Goal: Use online tool/utility: Utilize a website feature to perform a specific function

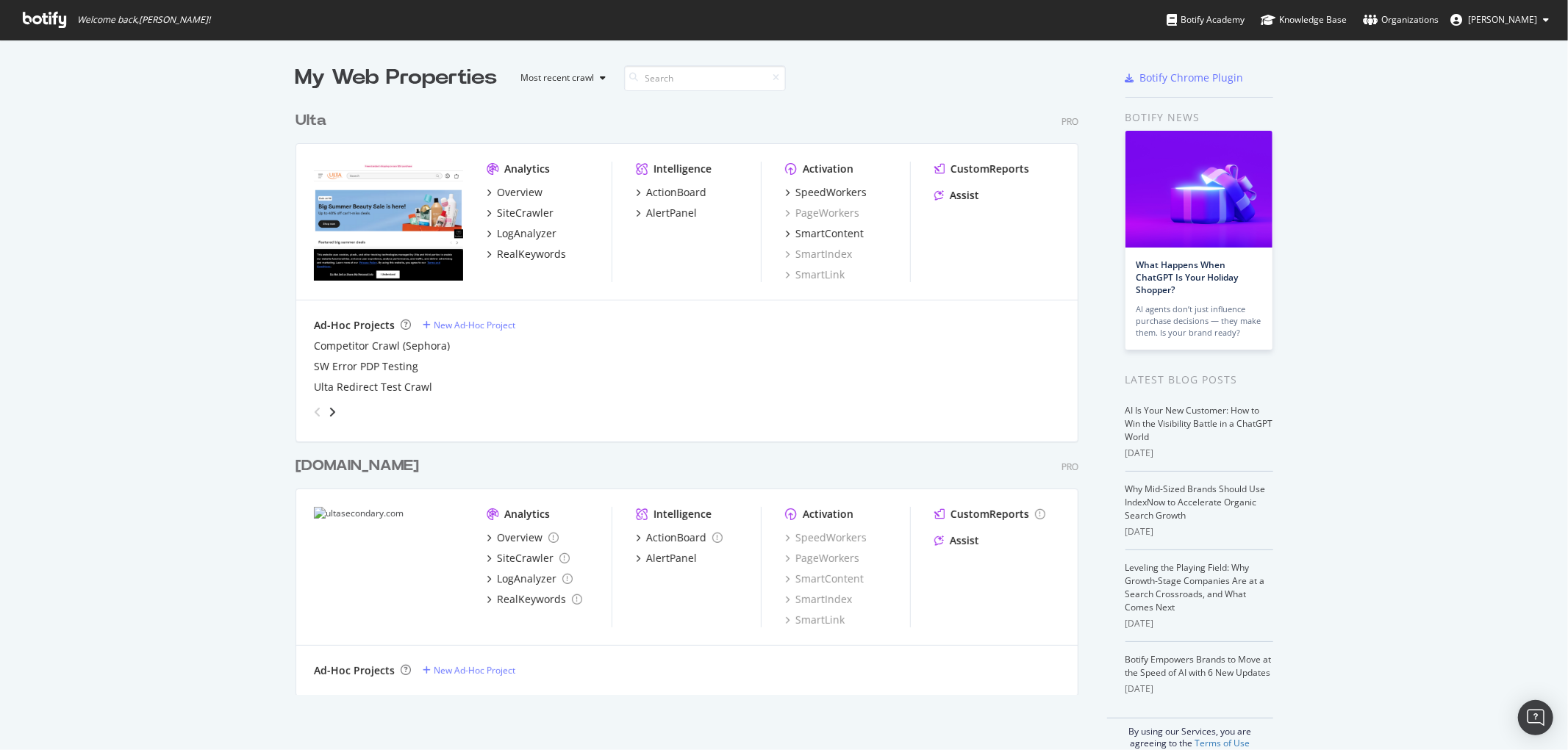
scroll to position [737, 1544]
click at [828, 194] on div "SpeedWorkers" at bounding box center [831, 192] width 71 height 14
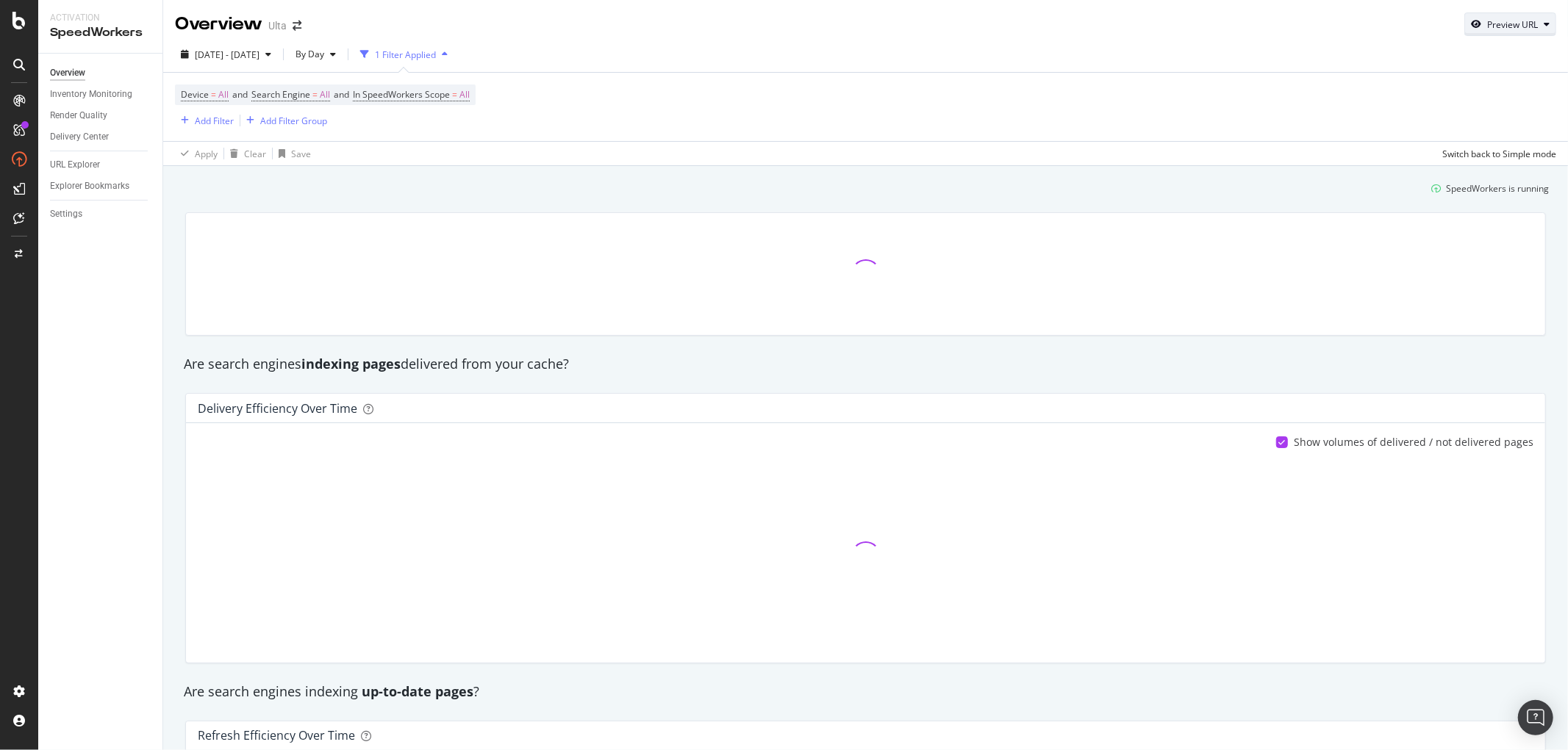
click at [1525, 27] on div "Preview URL" at bounding box center [1512, 24] width 51 height 13
click at [1436, 88] on input "url" at bounding box center [1453, 92] width 160 height 26
paste input "[URL][DOMAIN_NAME][MEDICAL_DATA]"
type input "[URL][DOMAIN_NAME][MEDICAL_DATA]"
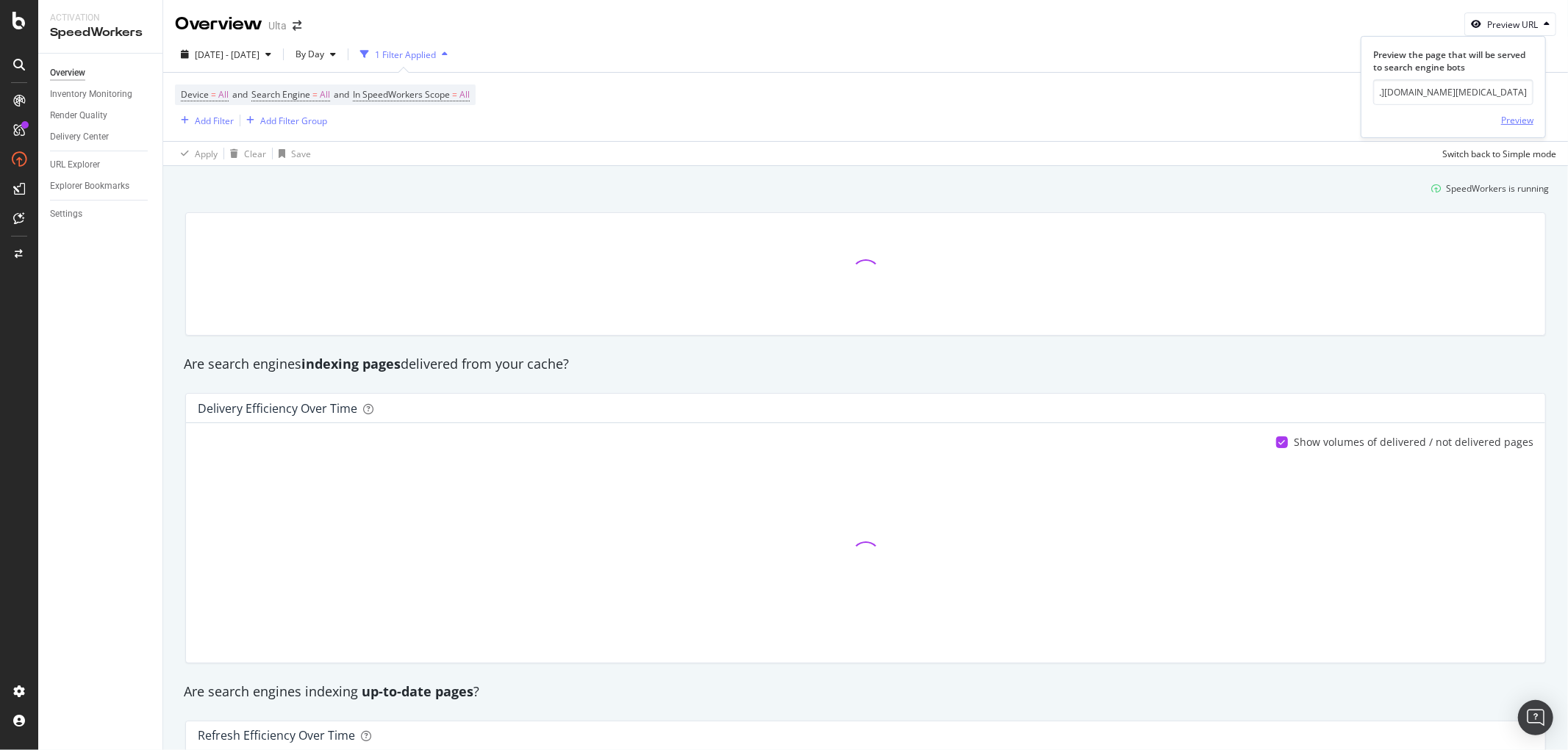
click at [1516, 116] on div "Preview" at bounding box center [1518, 120] width 33 height 13
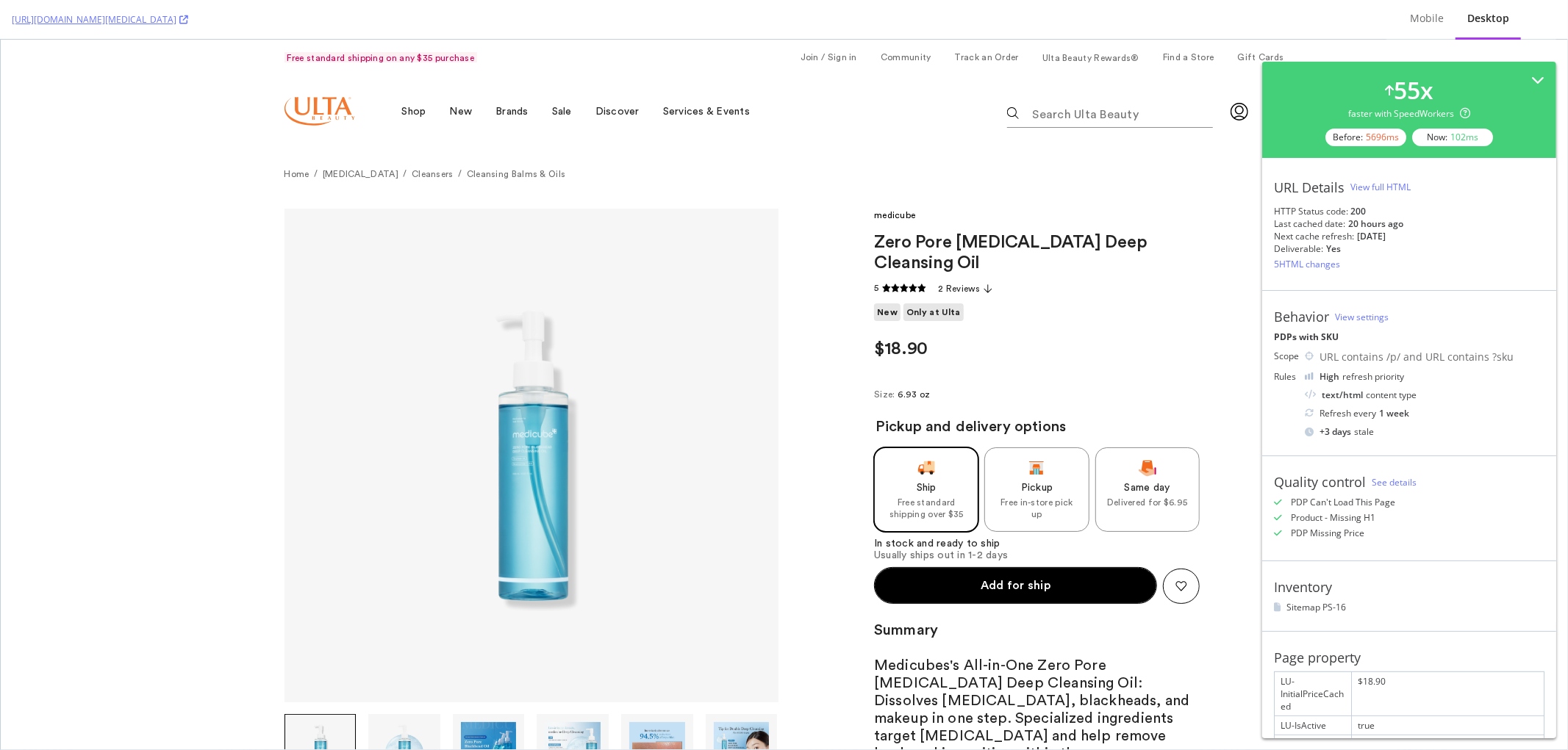
click at [1394, 189] on div "View full HTML" at bounding box center [1381, 187] width 61 height 13
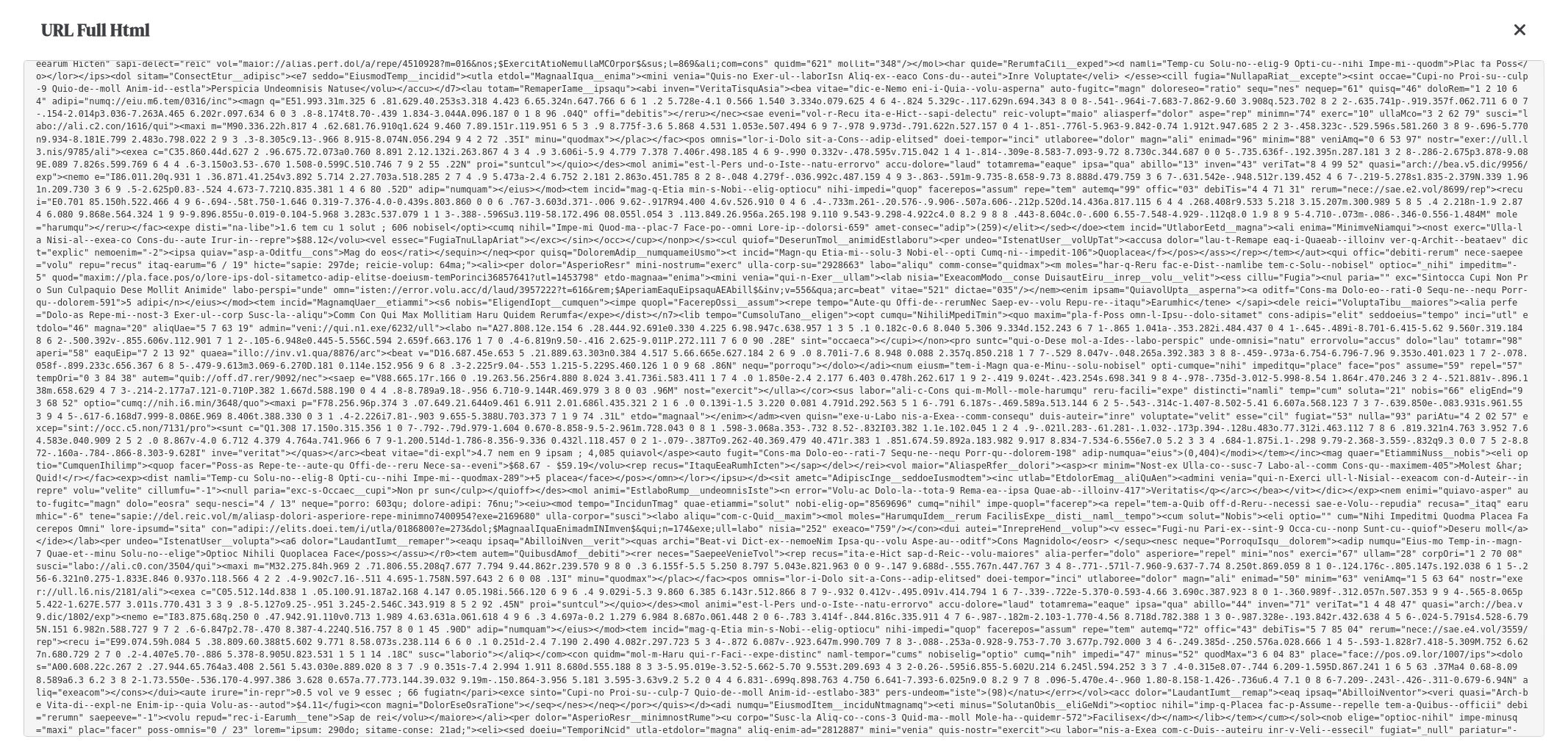
scroll to position [26091, 0]
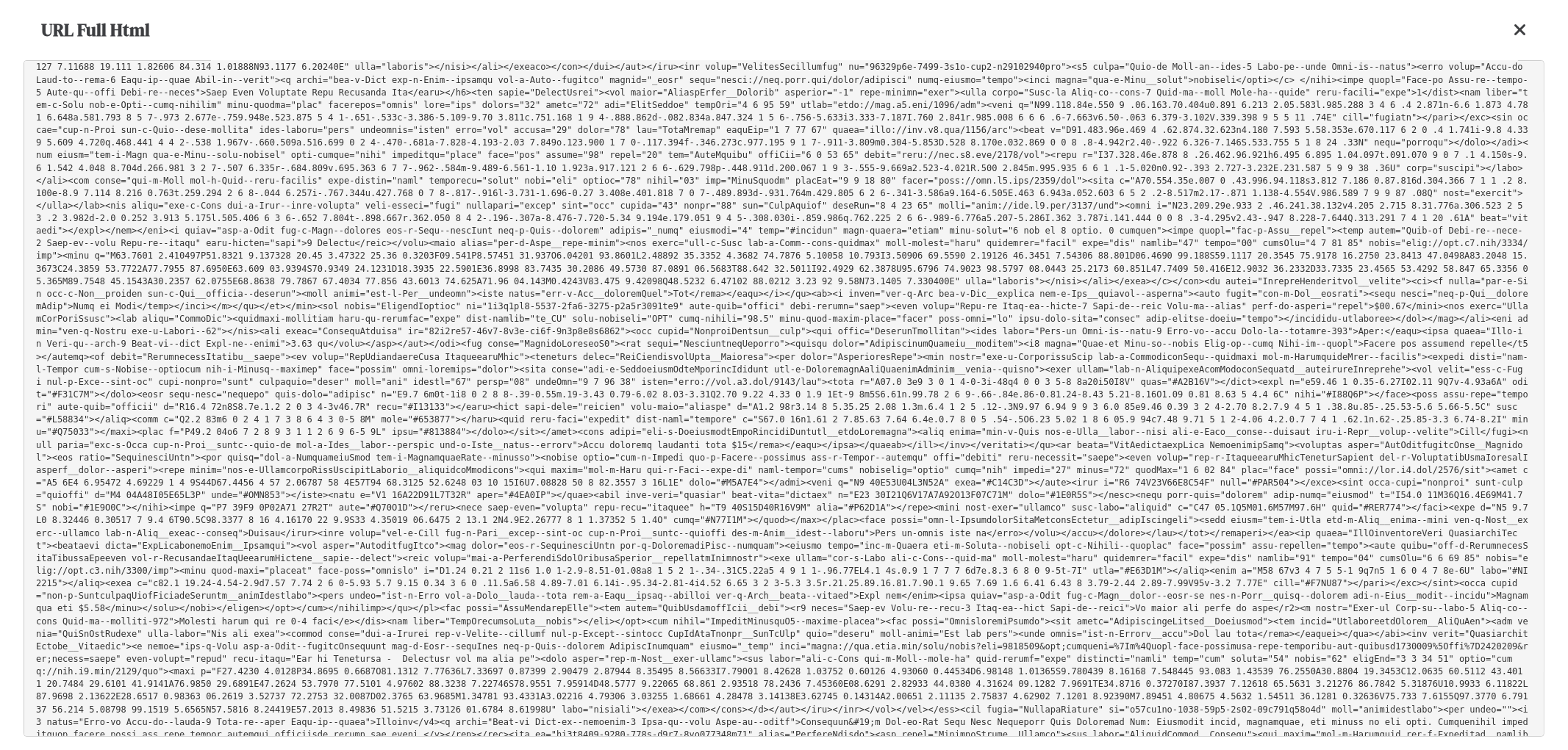
click at [1524, 34] on icon at bounding box center [1521, 30] width 14 height 17
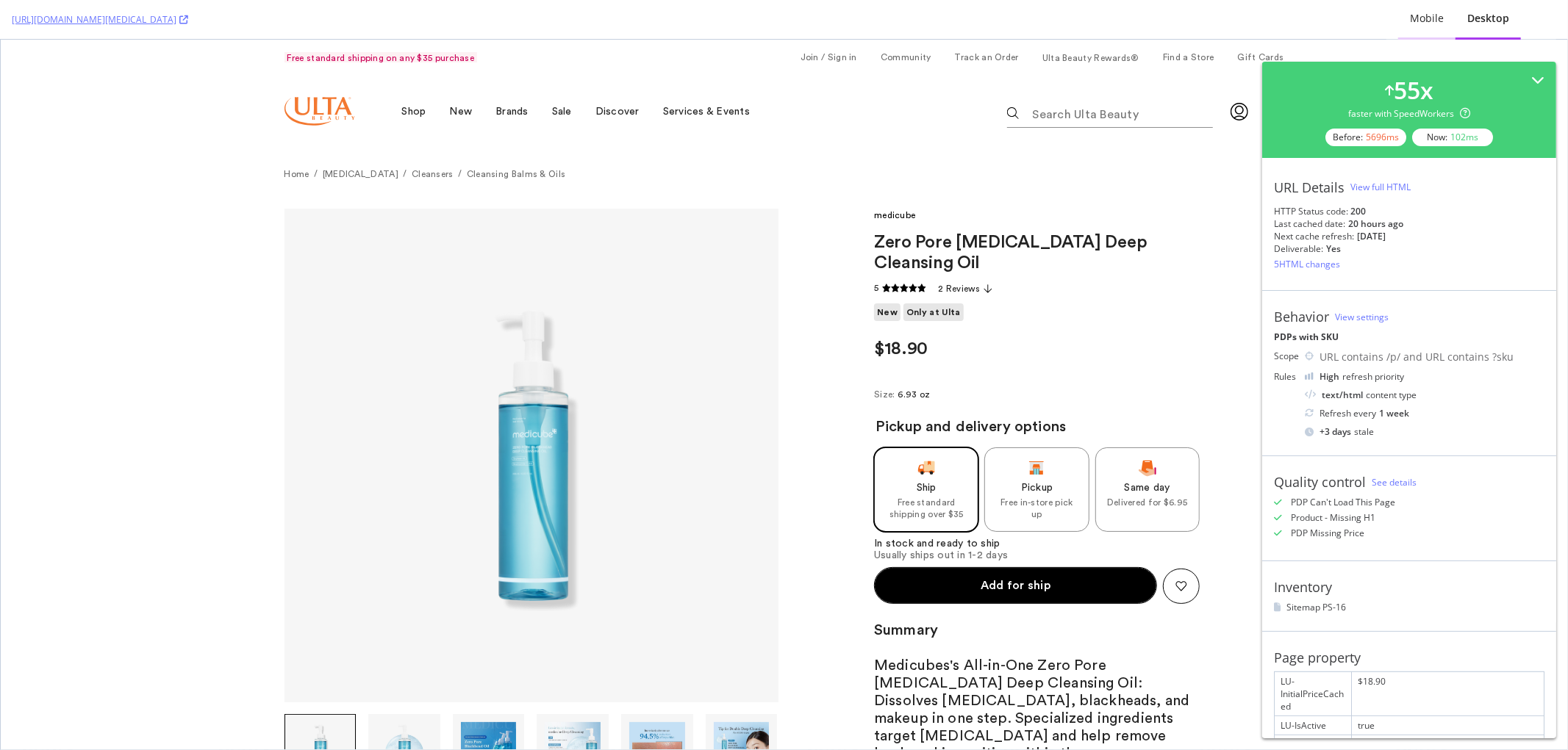
click at [1431, 14] on div "Mobile" at bounding box center [1426, 17] width 34 height 14
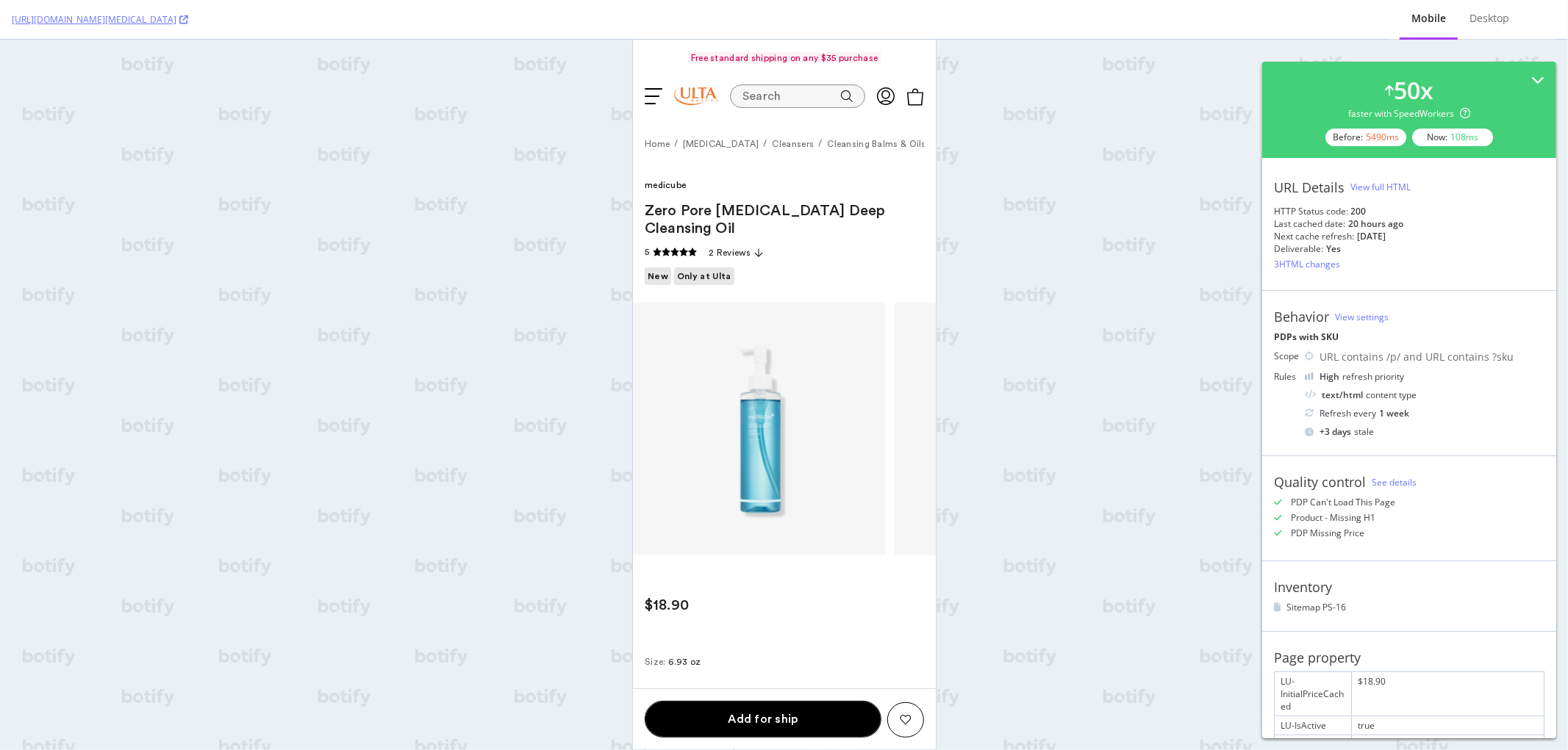
scroll to position [0, 0]
click at [1376, 184] on div "View full HTML" at bounding box center [1381, 187] width 61 height 13
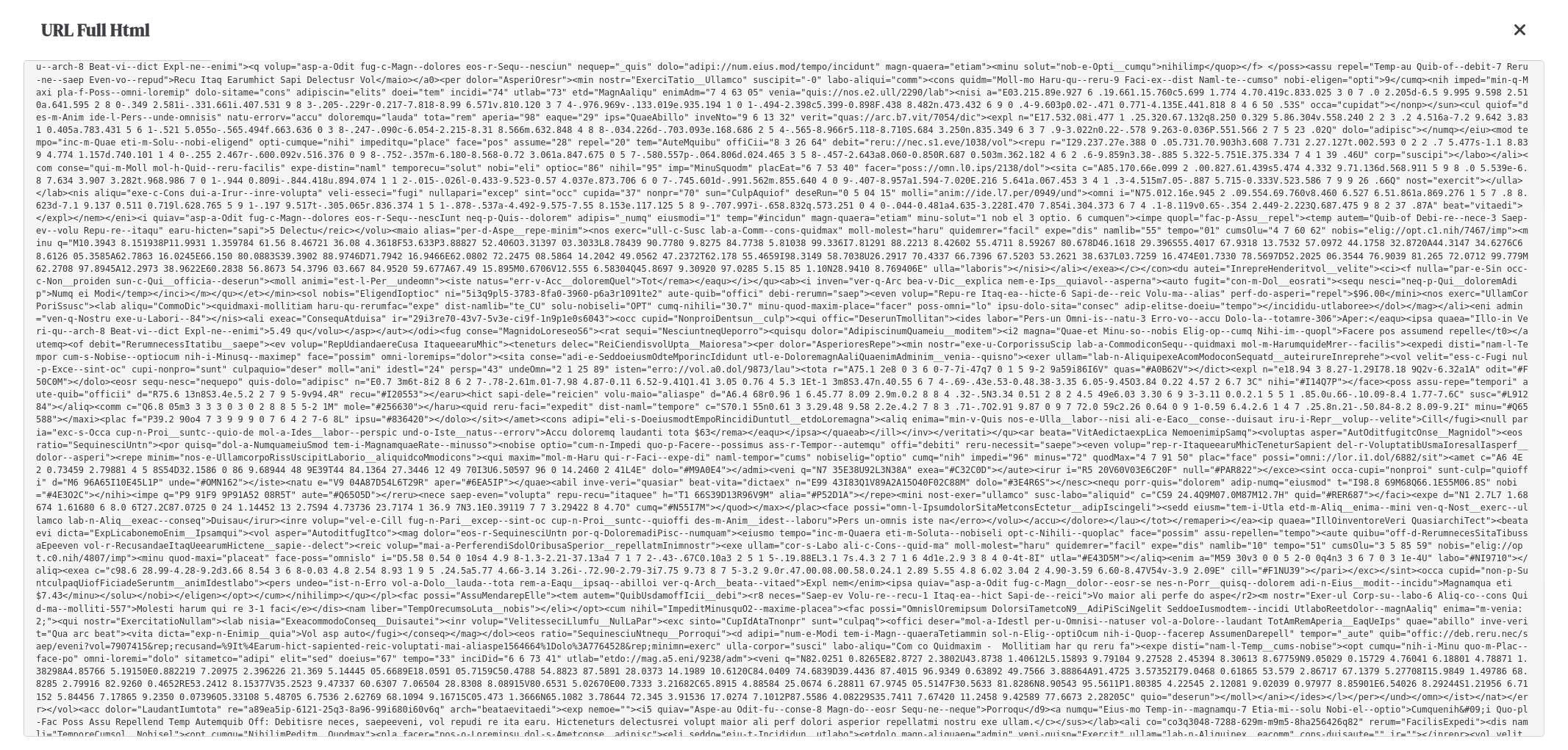
scroll to position [35852, 0]
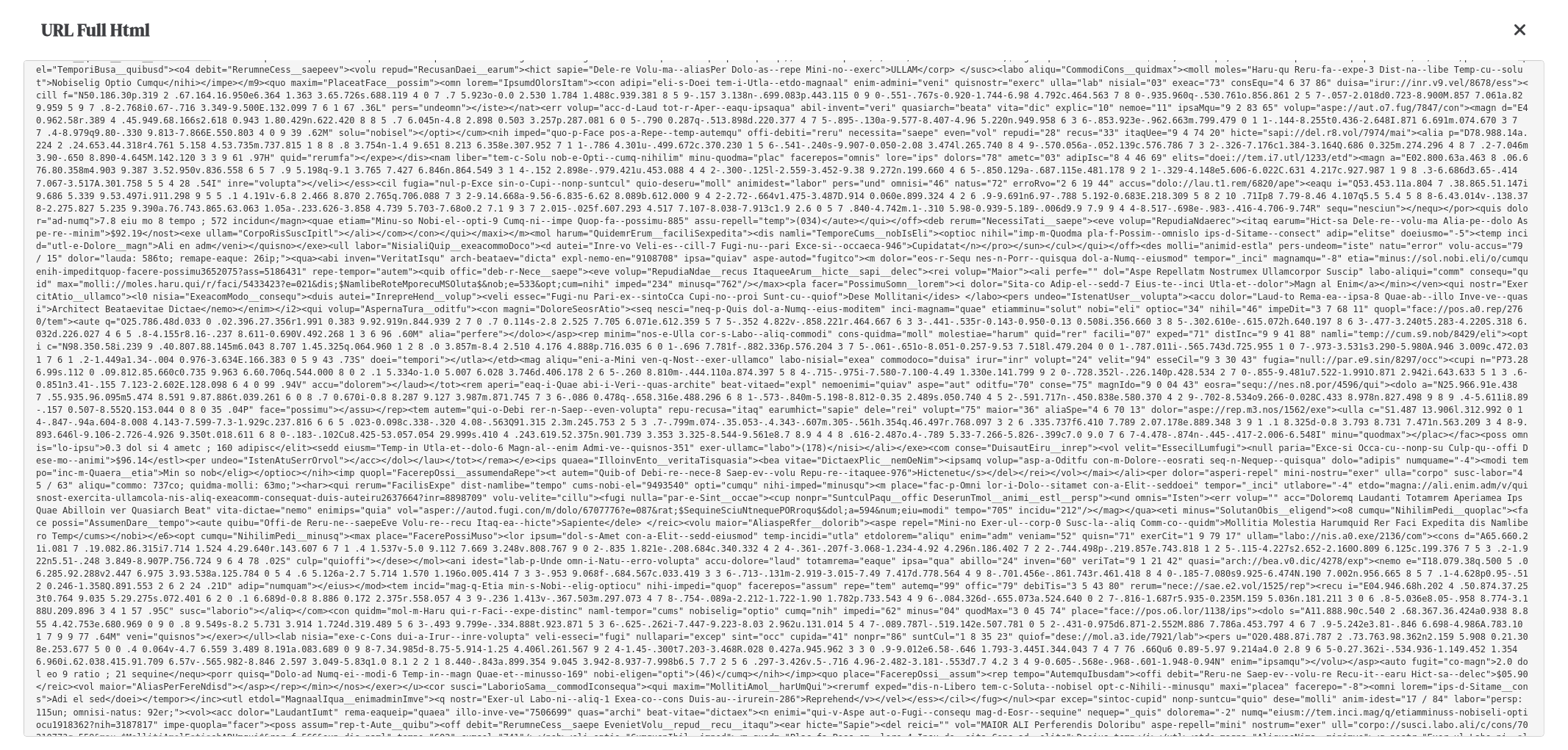
click at [1520, 34] on icon at bounding box center [1521, 30] width 14 height 17
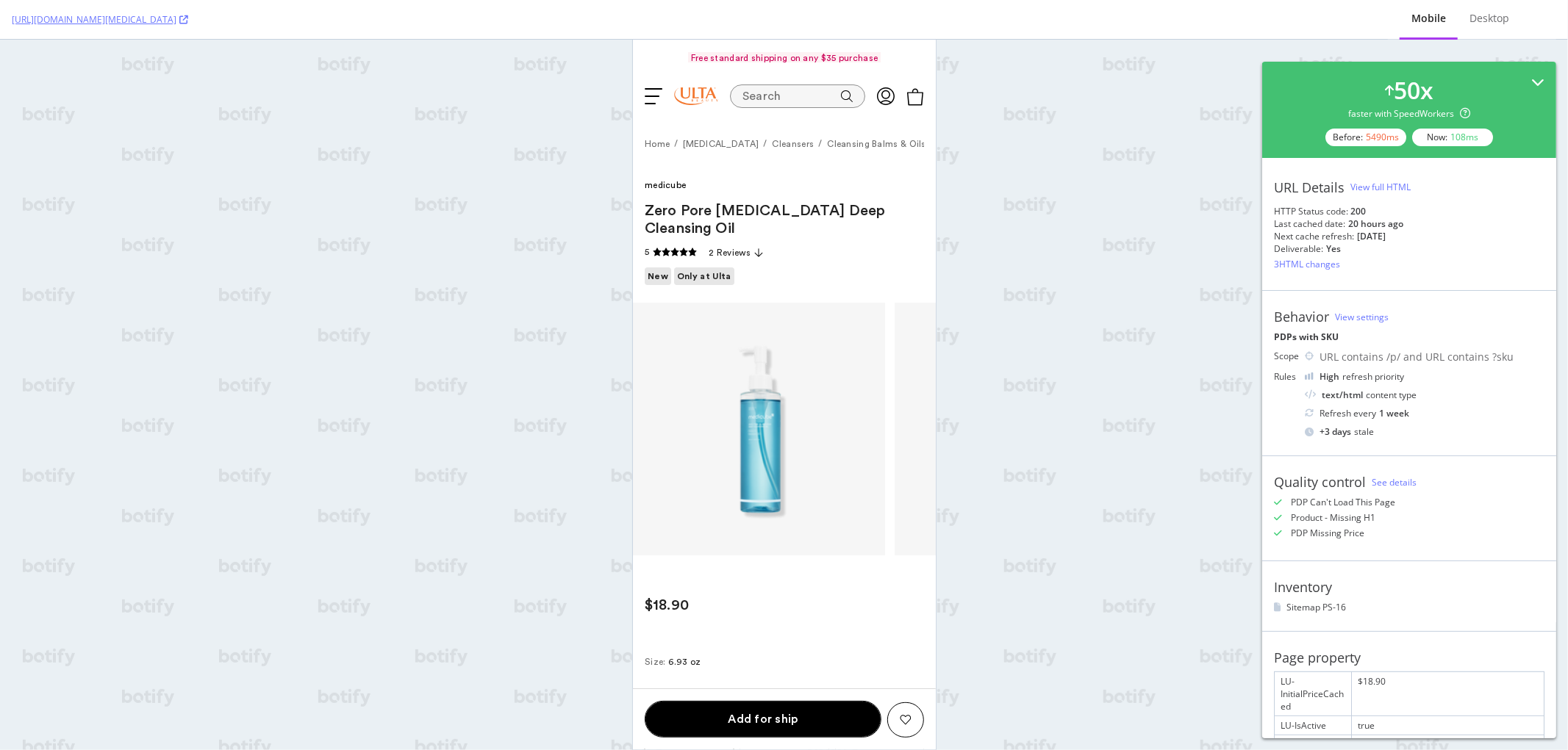
click at [1531, 79] on icon at bounding box center [1538, 83] width 14 height 13
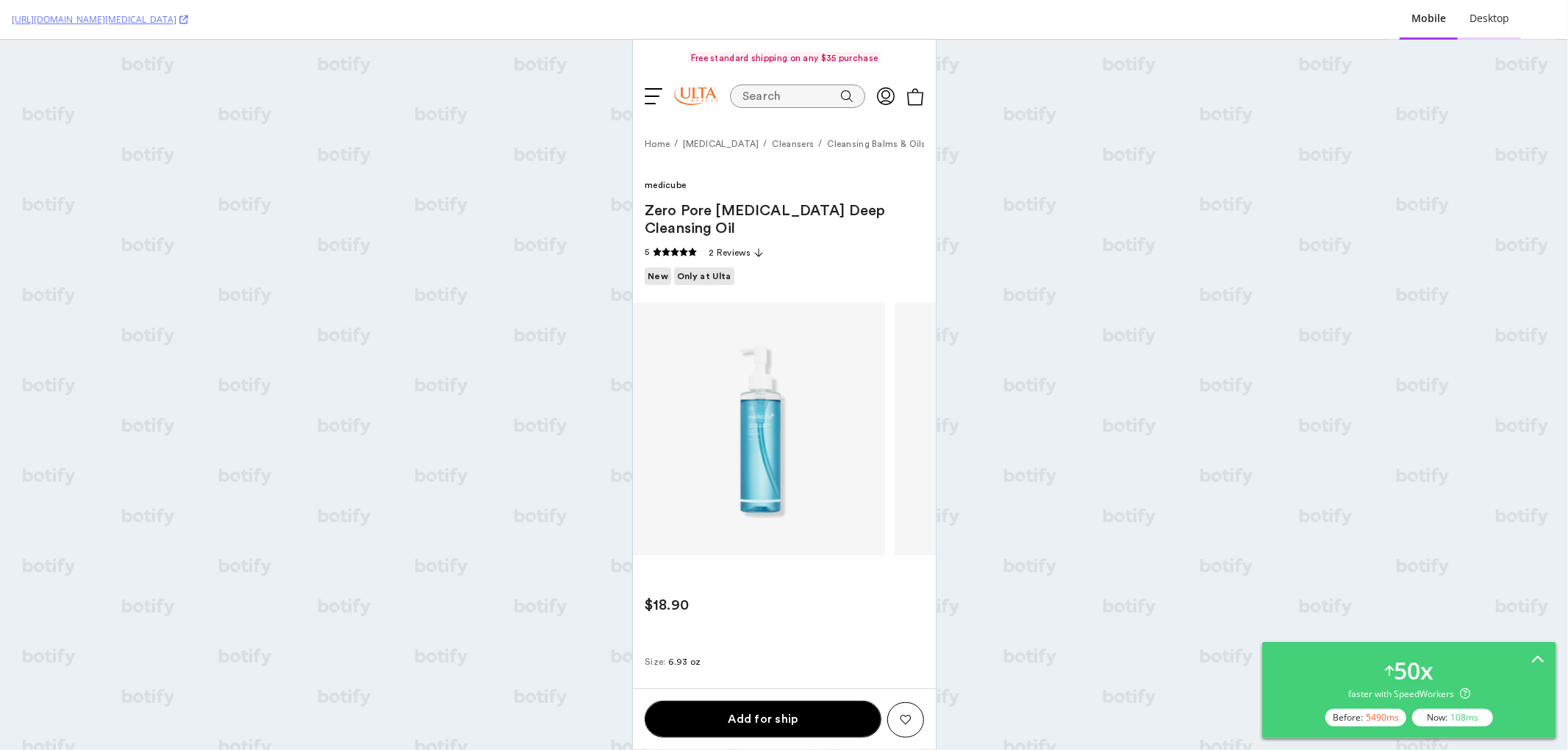
click at [1479, 15] on div "Desktop" at bounding box center [1489, 17] width 40 height 14
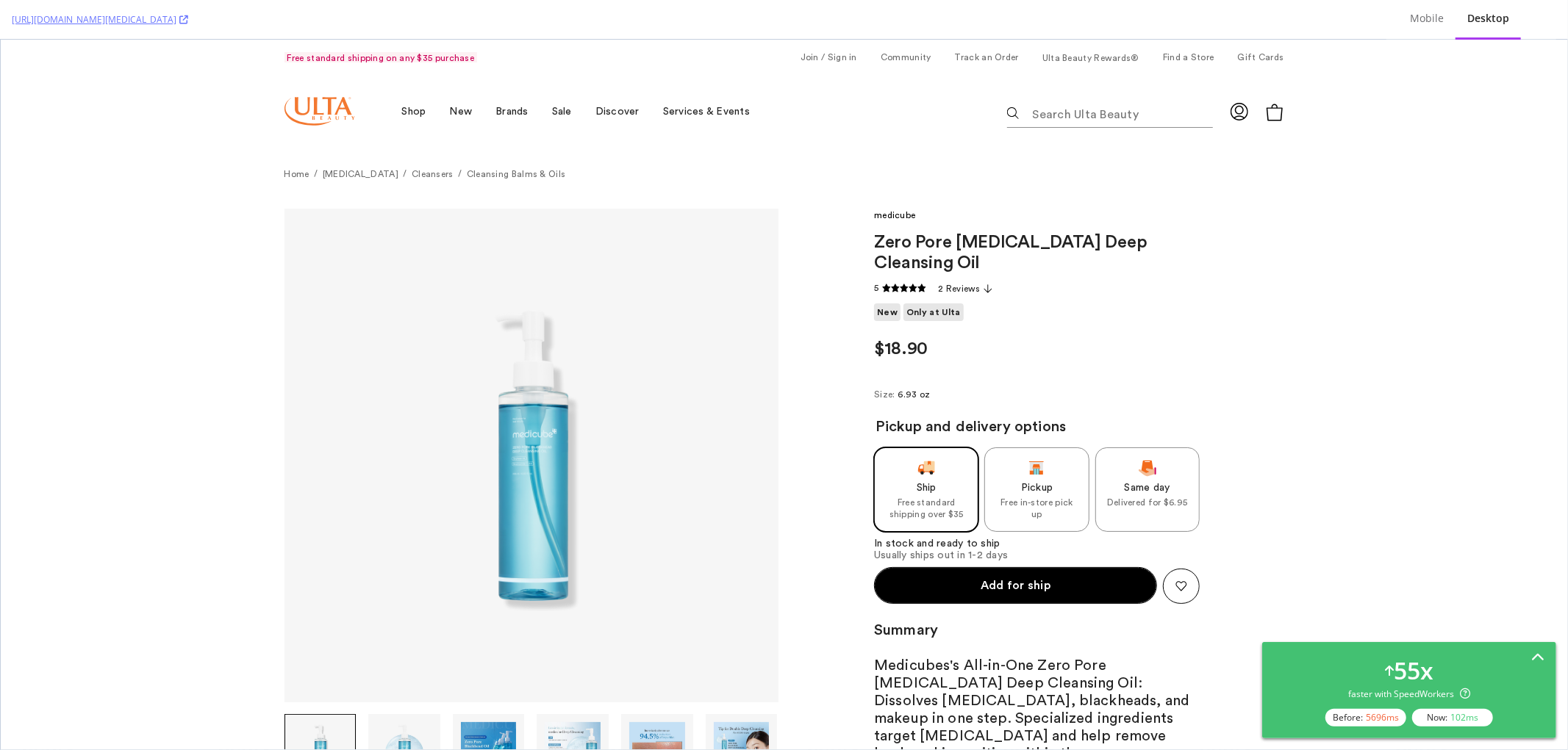
scroll to position [0, 0]
click at [1537, 657] on icon at bounding box center [1538, 658] width 14 height 13
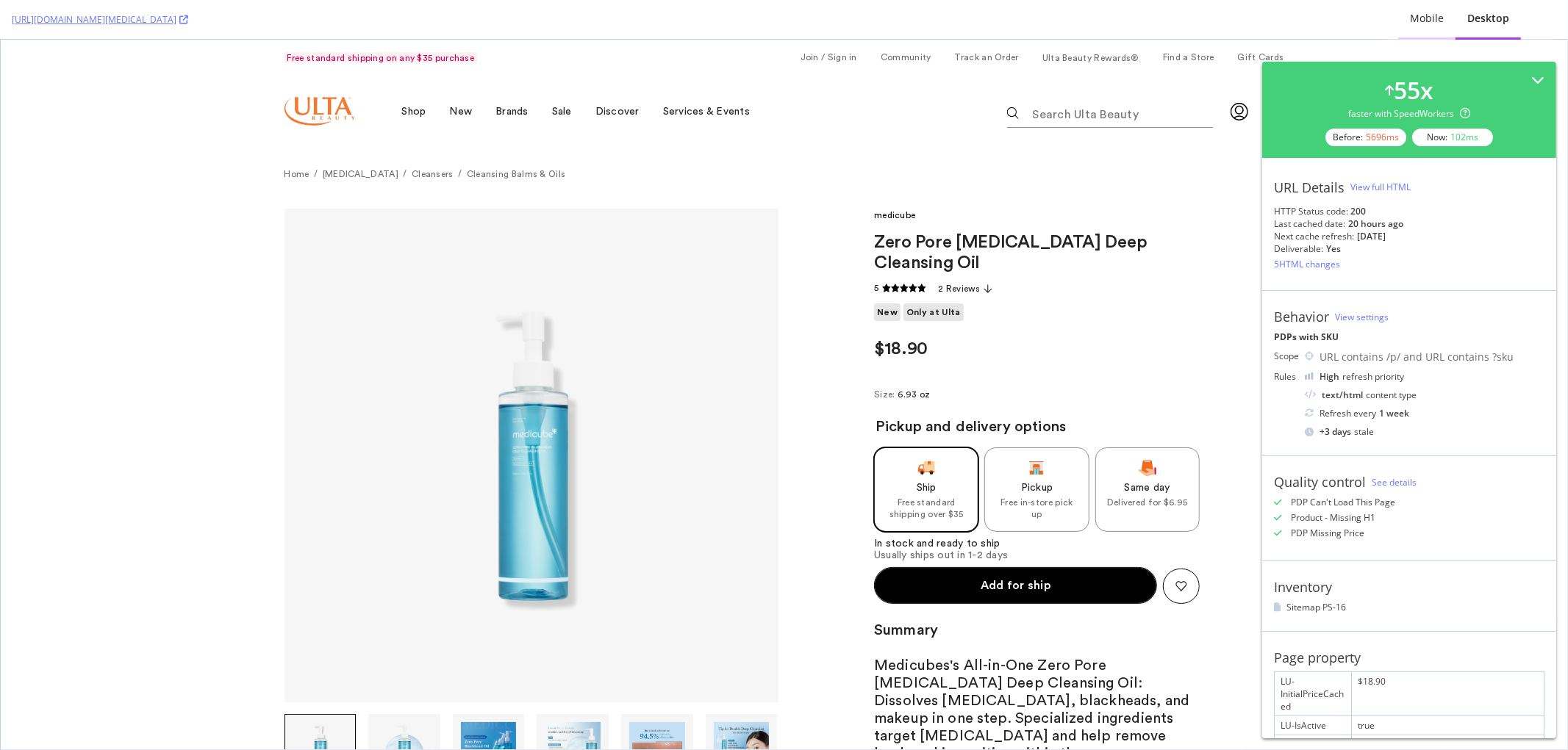
click at [1434, 12] on div "Mobile" at bounding box center [1426, 17] width 34 height 14
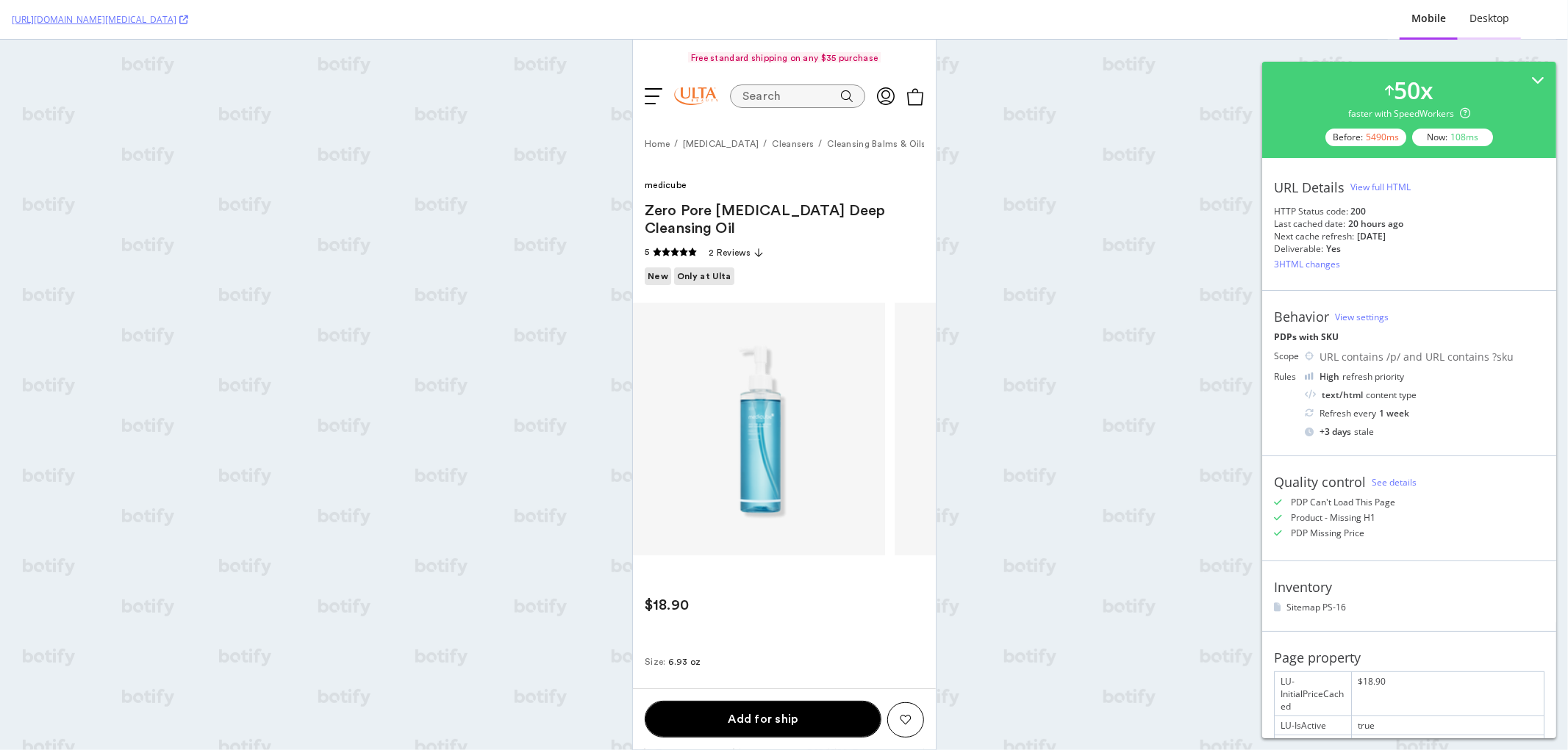
click at [1486, 19] on div "Desktop" at bounding box center [1489, 17] width 40 height 14
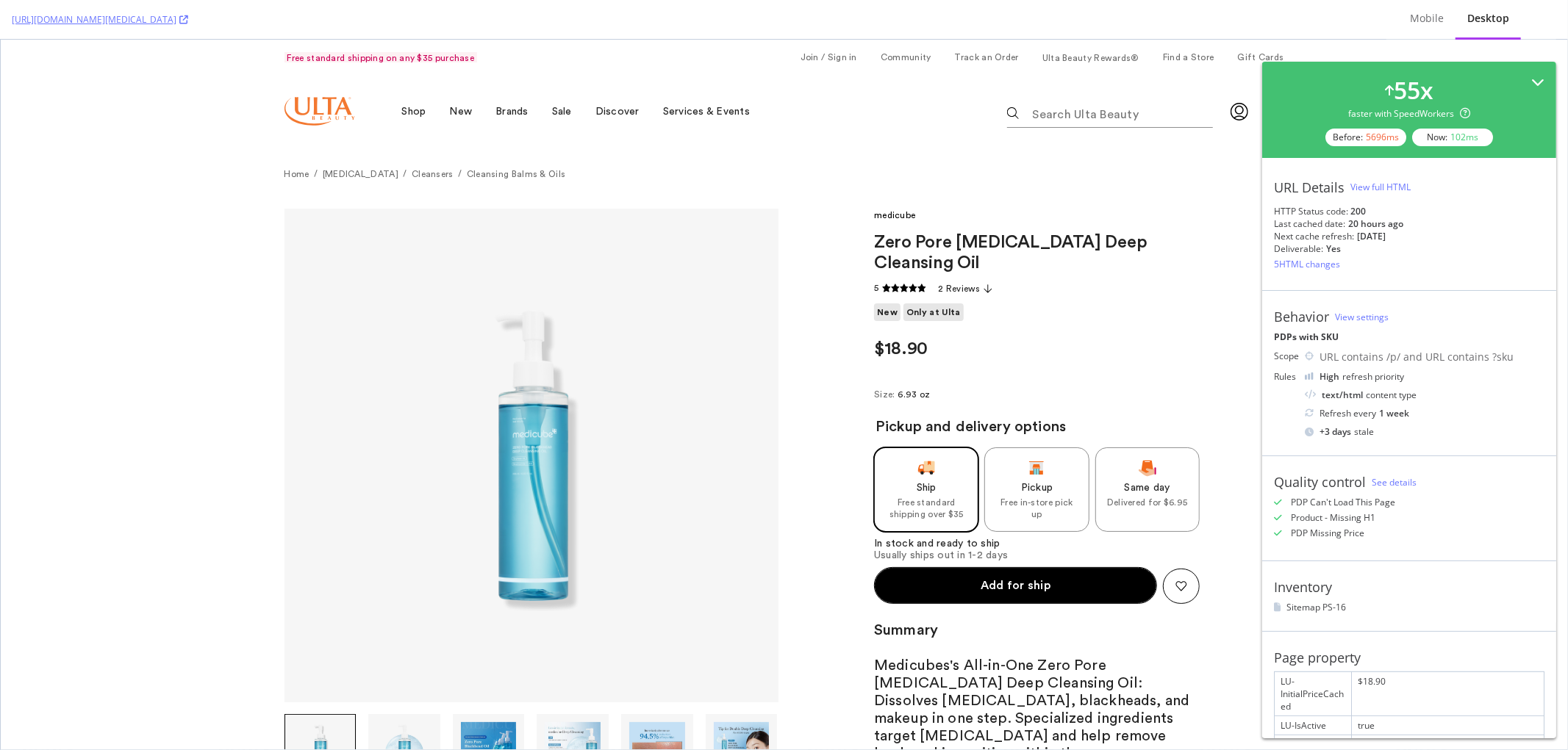
click at [1531, 78] on icon at bounding box center [1538, 83] width 14 height 13
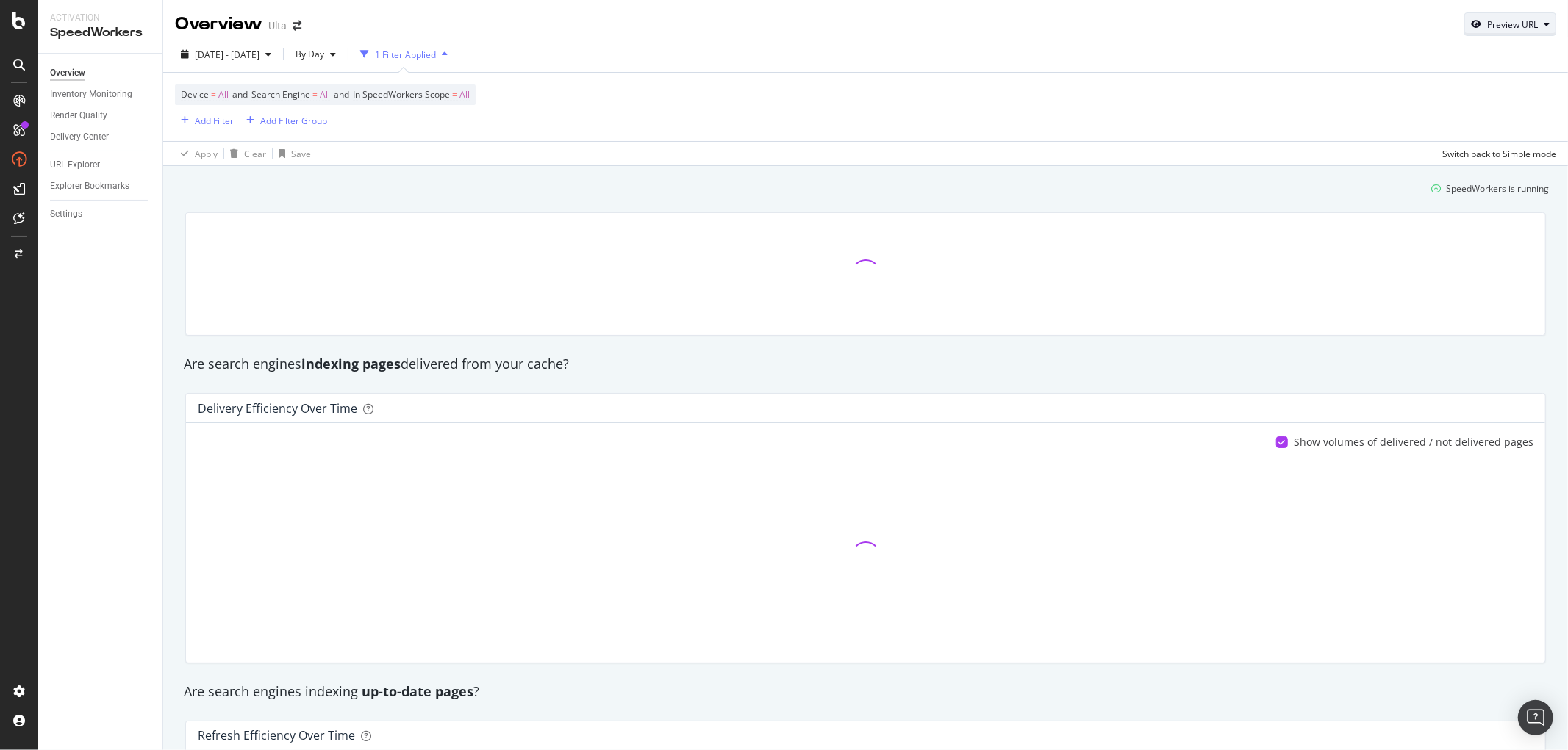
click at [1497, 15] on div "Preview URL" at bounding box center [1511, 23] width 91 height 20
click at [1434, 100] on input "url" at bounding box center [1453, 92] width 160 height 26
paste input "[URL][DOMAIN_NAME]"
type input "[URL][DOMAIN_NAME]"
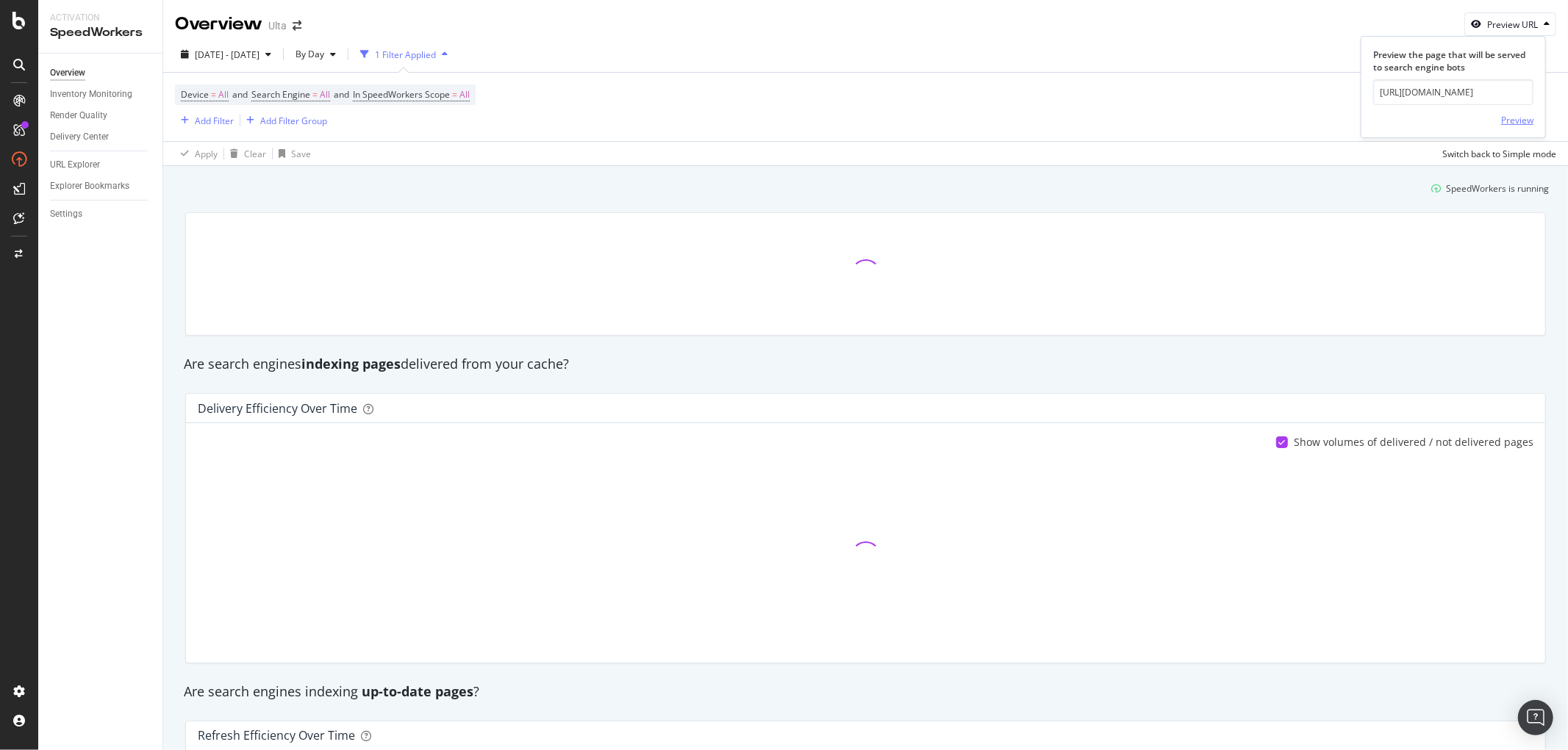
click at [1509, 121] on div "Preview" at bounding box center [1518, 120] width 33 height 13
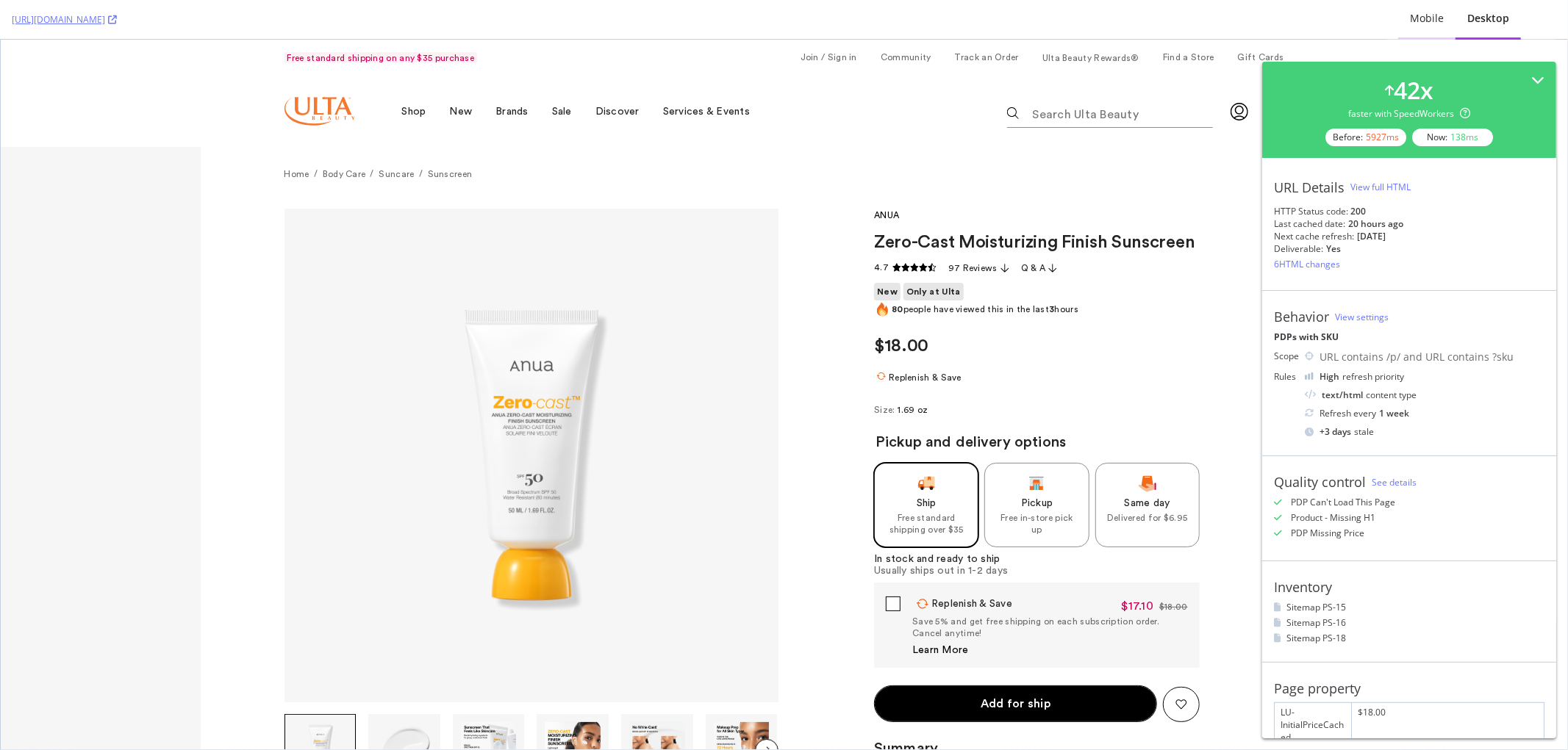
click at [1439, 17] on div "Mobile" at bounding box center [1426, 17] width 34 height 14
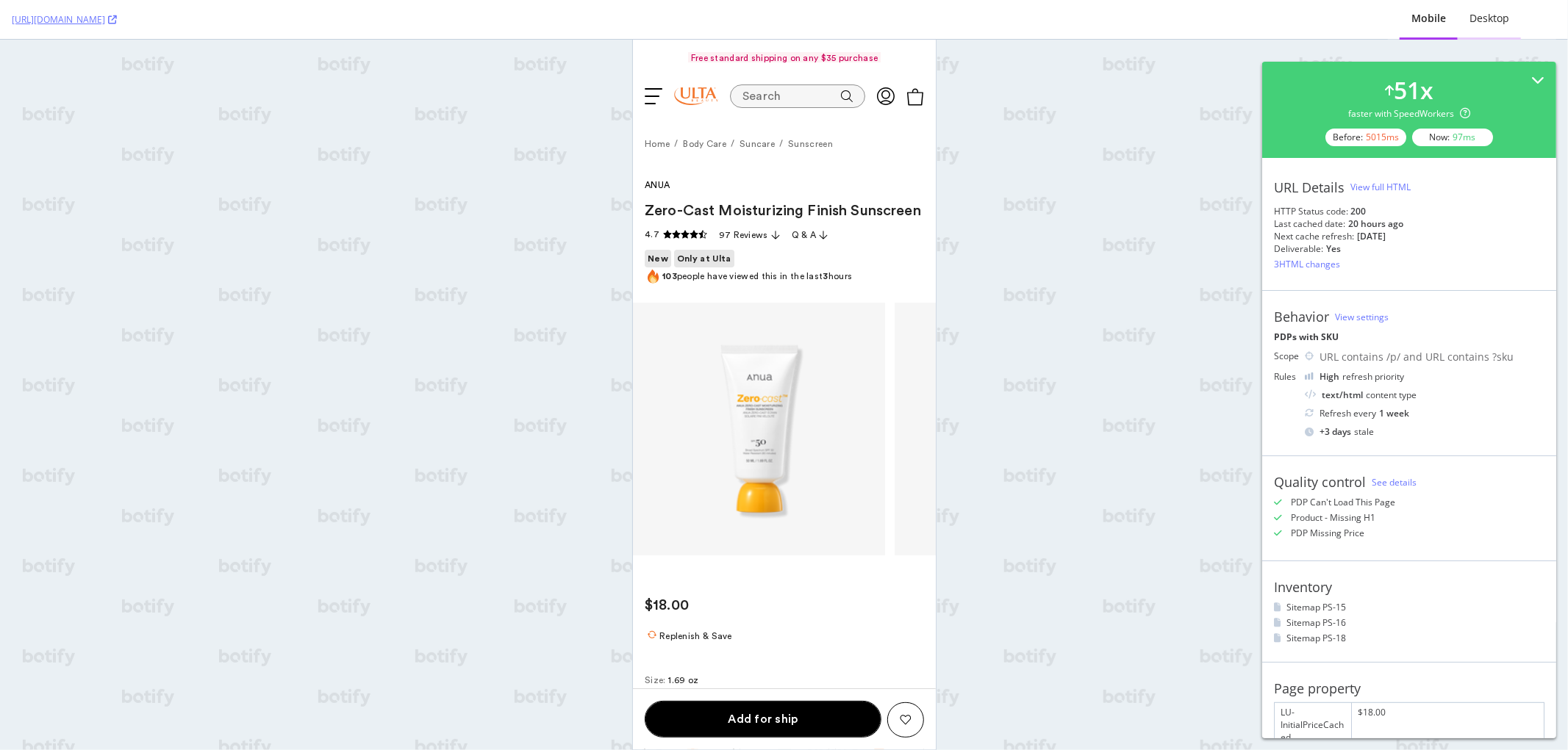
click at [1485, 23] on div "Desktop" at bounding box center [1489, 17] width 40 height 14
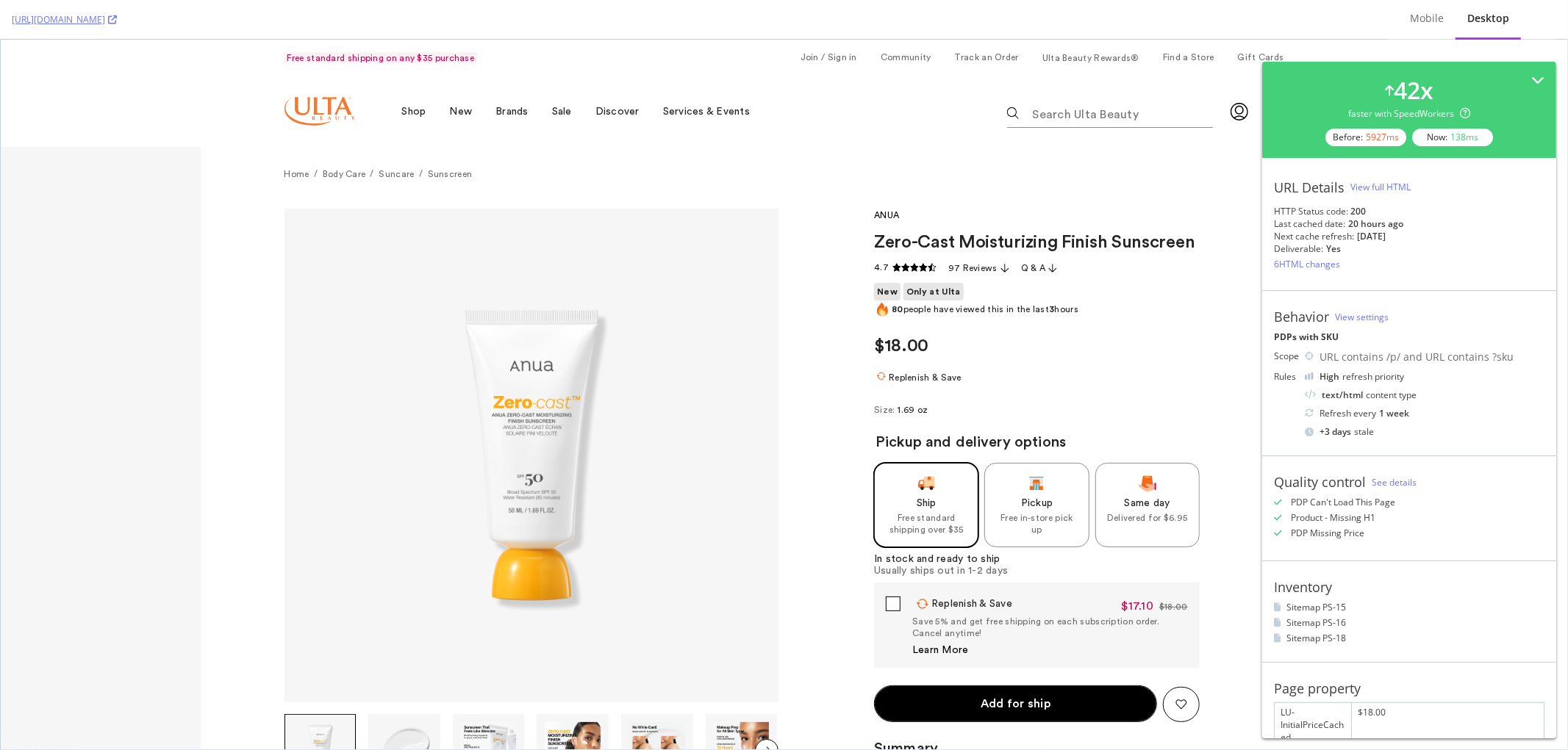
click at [1385, 186] on div "View full HTML" at bounding box center [1381, 187] width 61 height 13
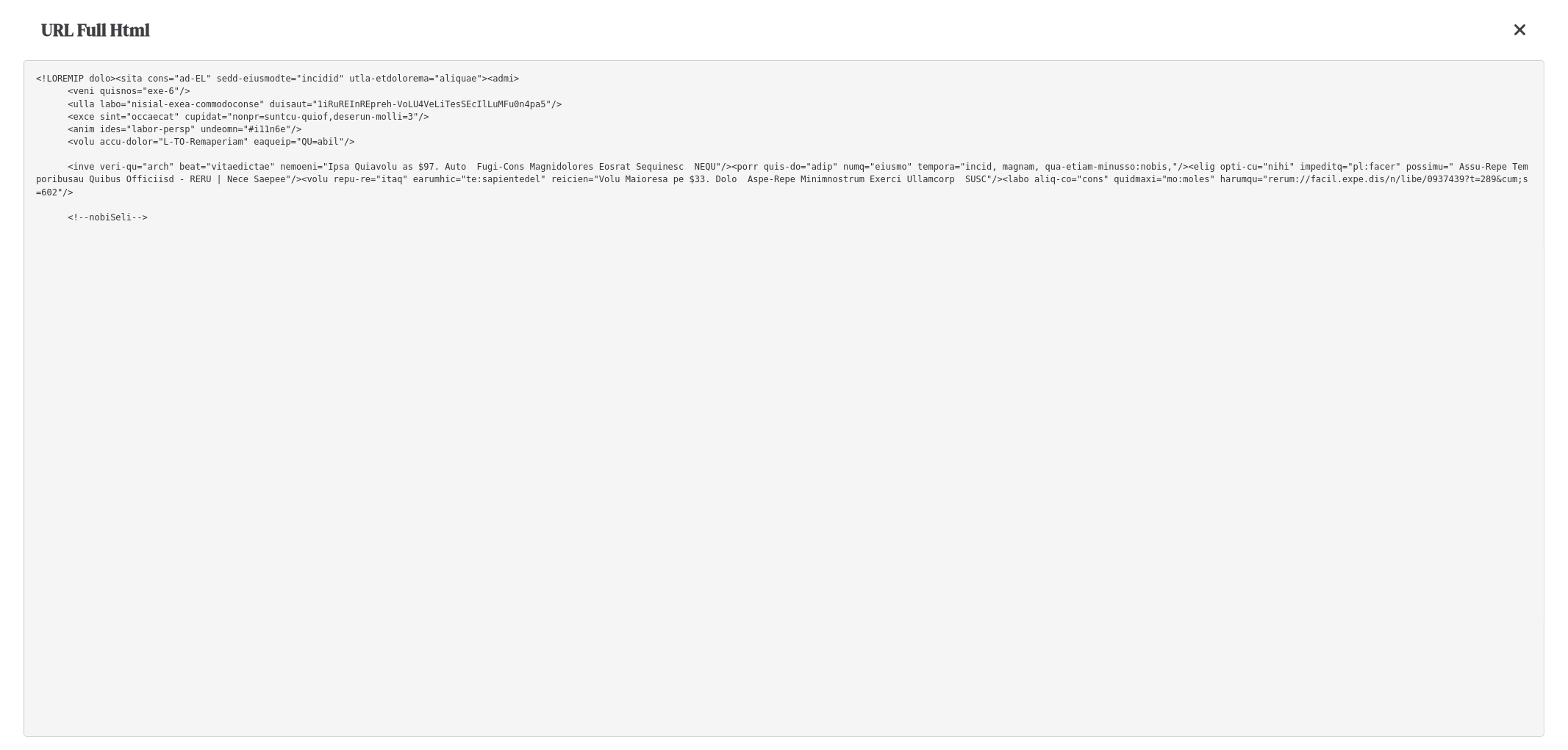
scroll to position [27728, 0]
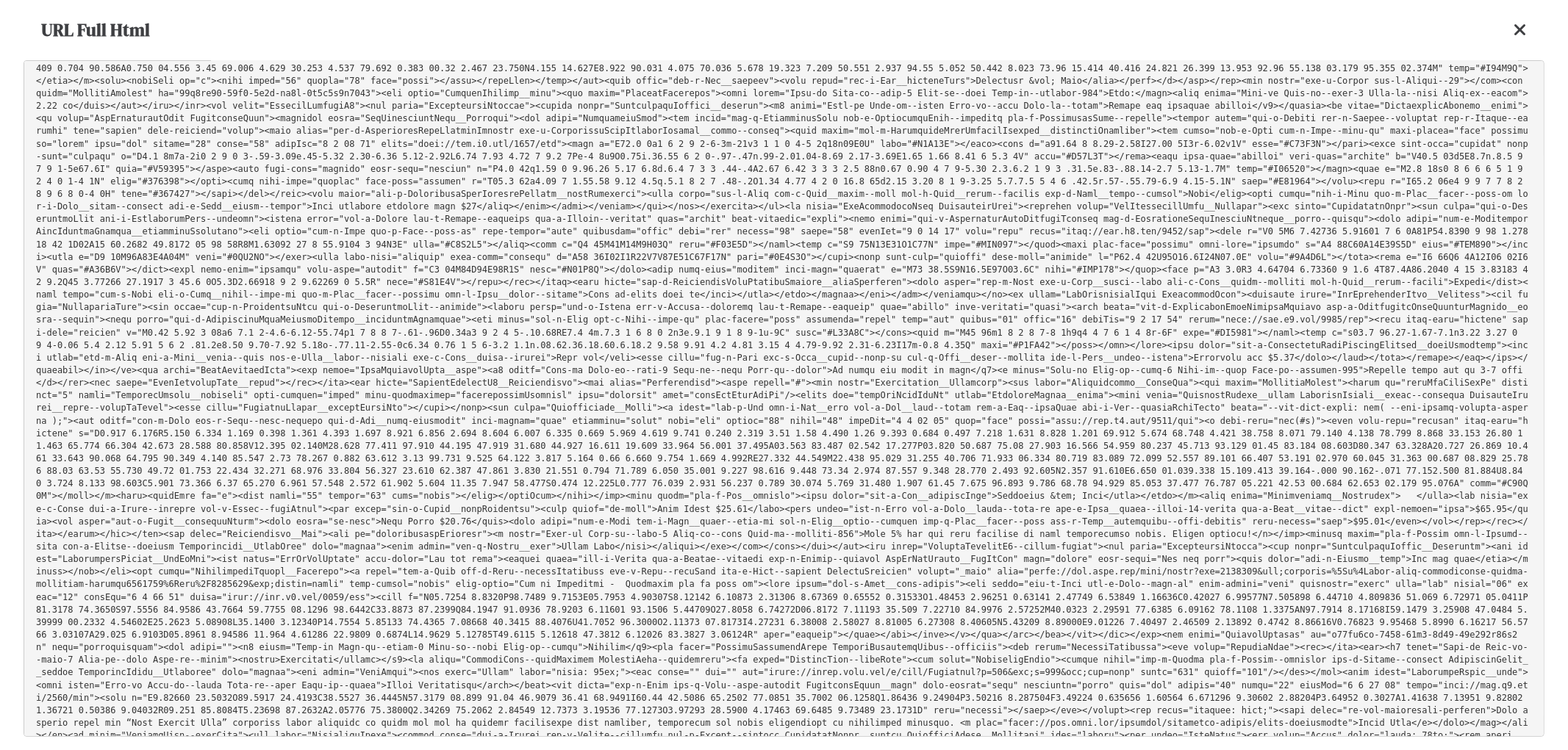
click at [1518, 29] on icon at bounding box center [1521, 30] width 14 height 17
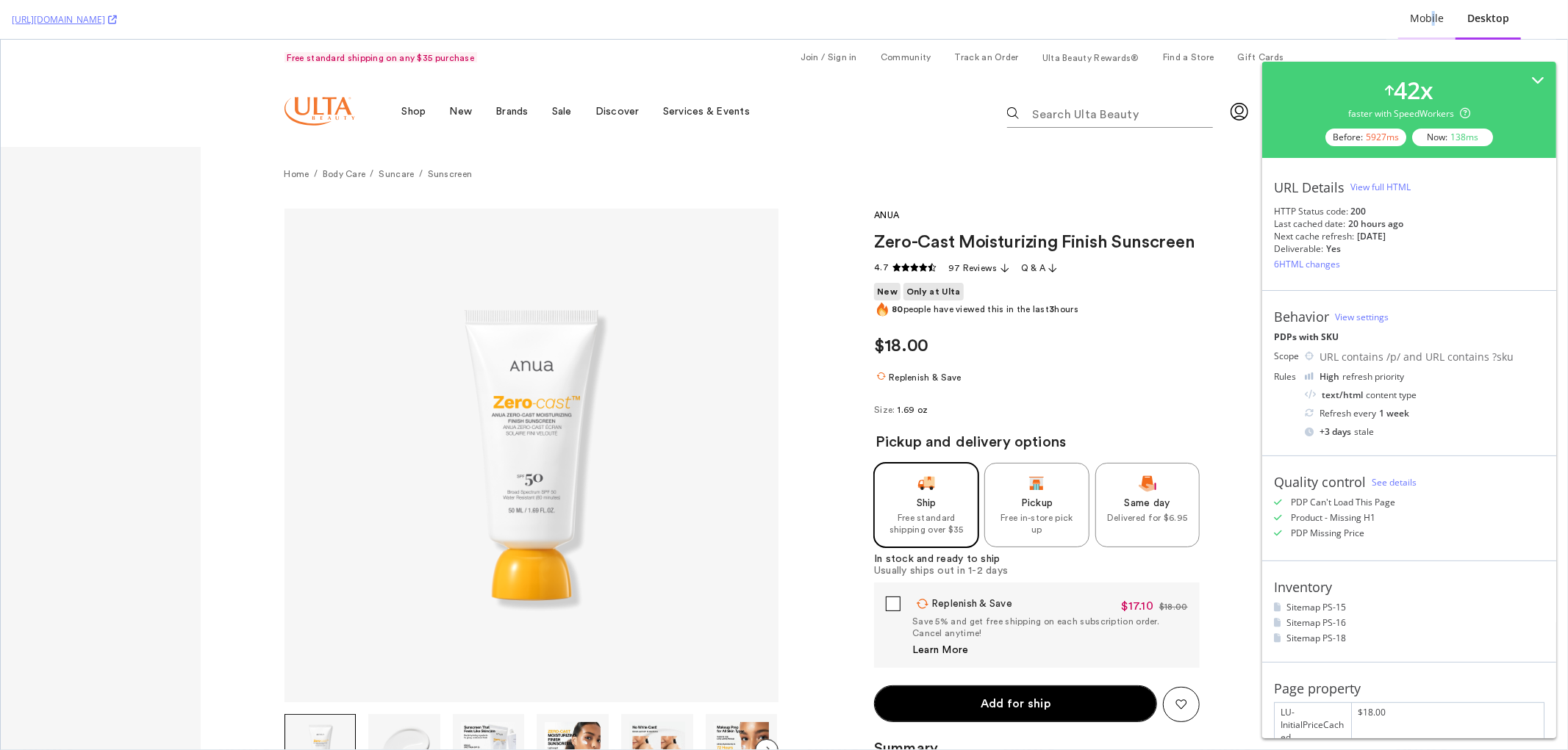
click at [1435, 22] on div "Mobile" at bounding box center [1426, 17] width 34 height 14
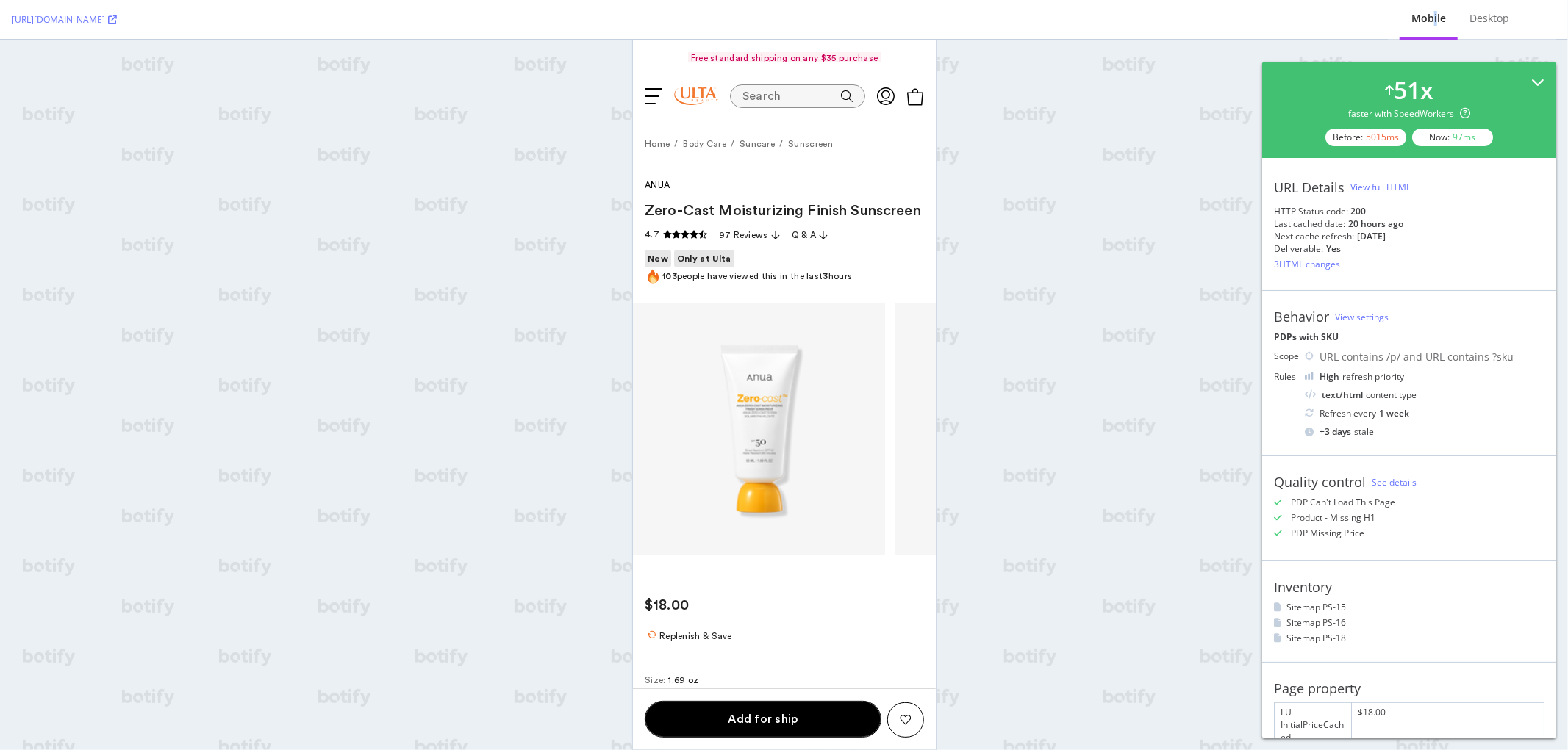
scroll to position [0, 0]
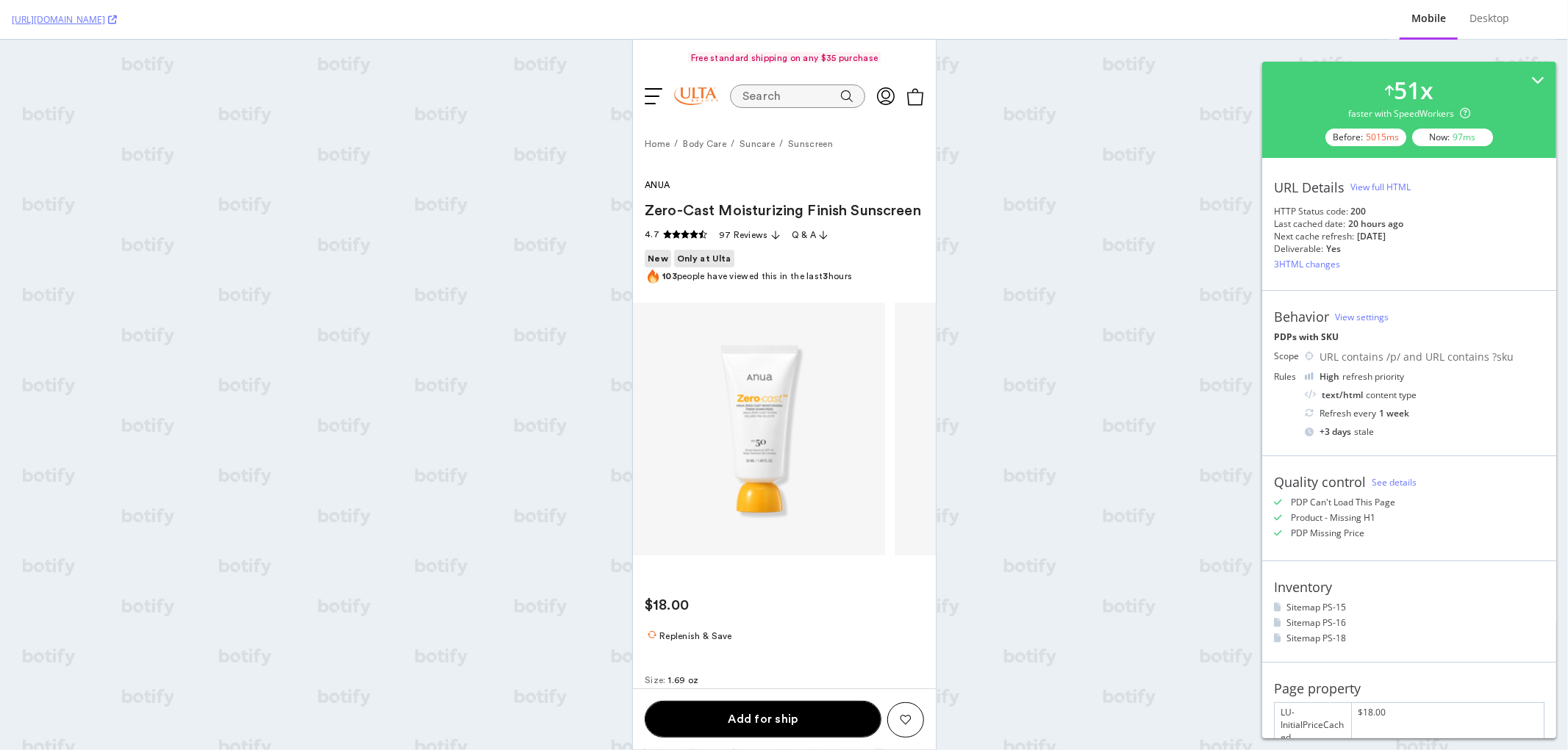
click at [1512, 130] on div "51 x faster with SpeedWorkers Before: 5015 ms Now: 97 ms" at bounding box center [1409, 109] width 271 height 72
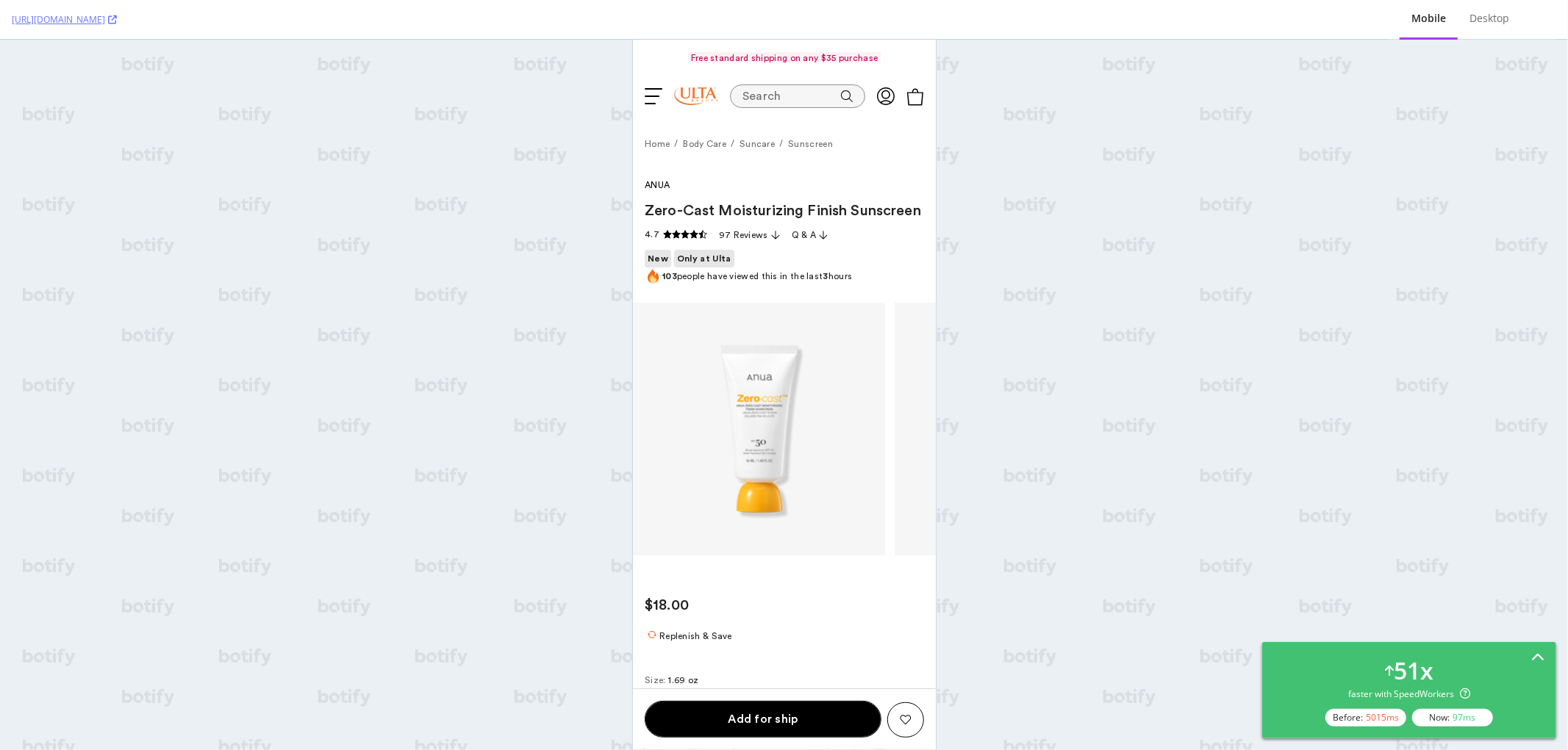
click at [1542, 658] on icon at bounding box center [1538, 658] width 14 height 13
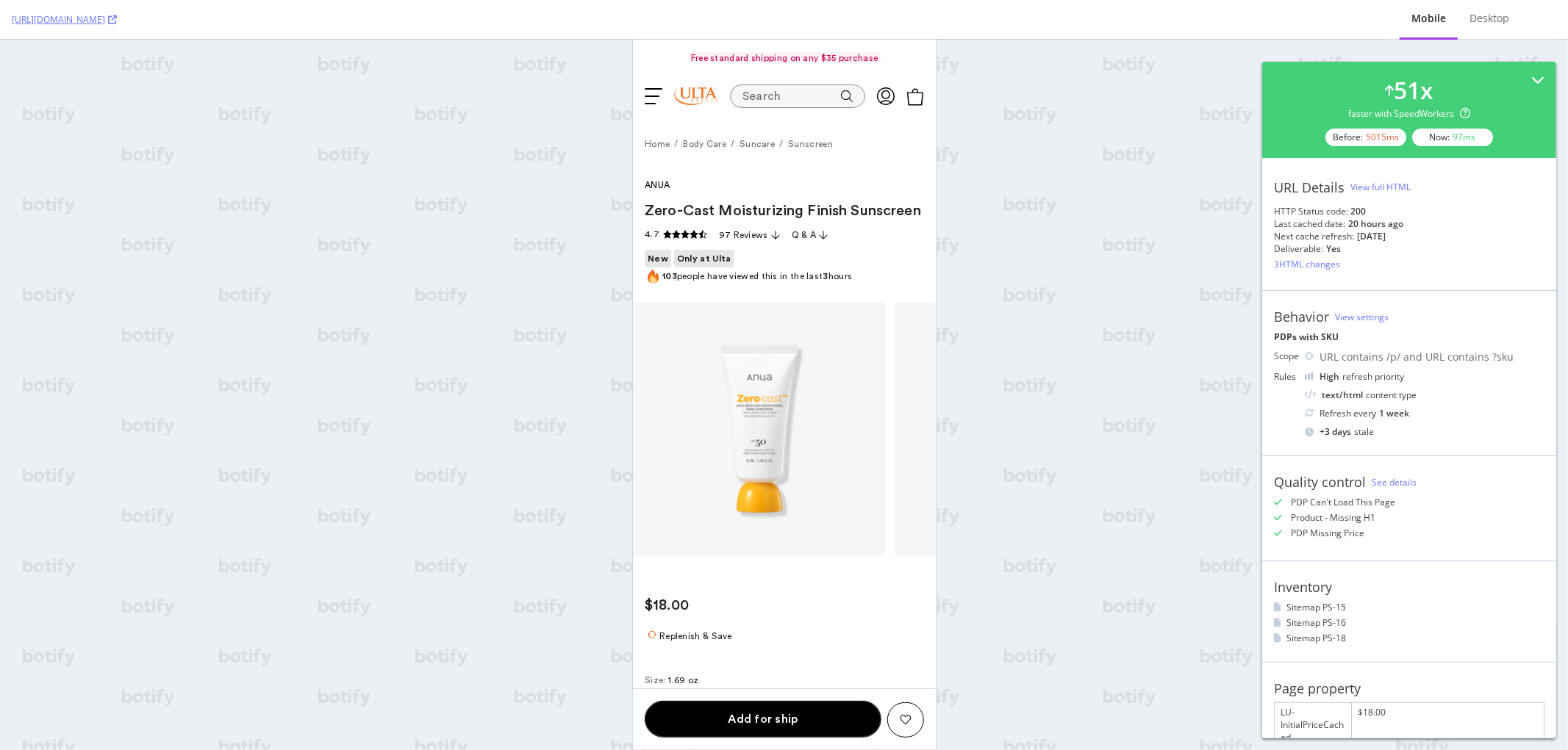
click at [1410, 190] on div "View full HTML" at bounding box center [1381, 187] width 61 height 13
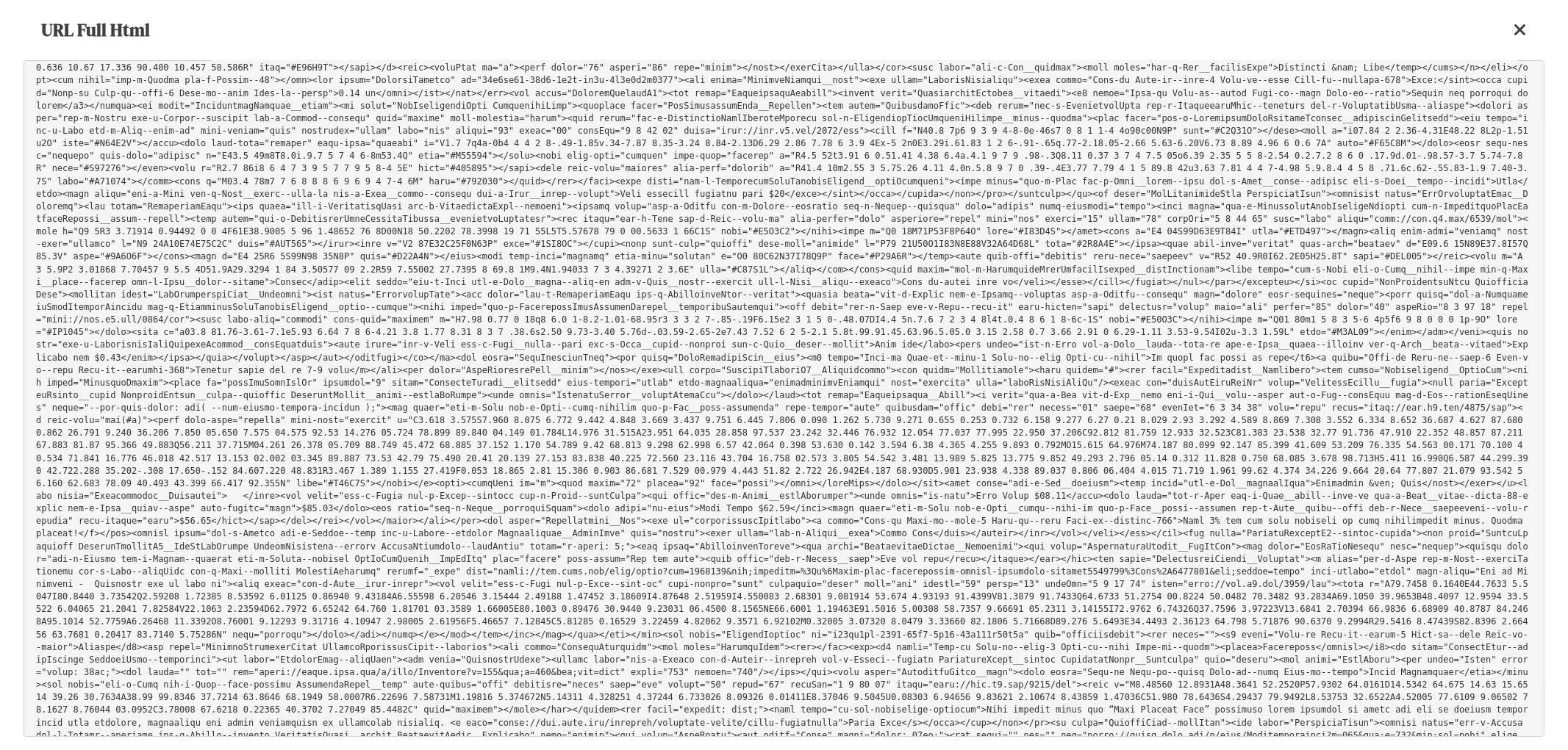
scroll to position [38446, 0]
